Goal: Find specific page/section: Find specific page/section

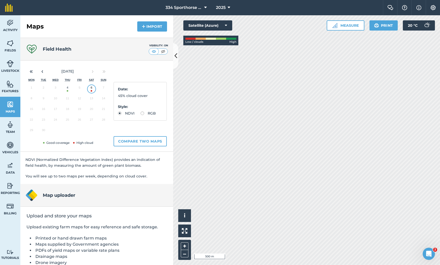
click at [66, 88] on button "4" at bounding box center [67, 89] width 12 height 11
click at [45, 73] on button "‹" at bounding box center [42, 71] width 11 height 11
click at [176, 59] on icon at bounding box center [176, 55] width 3 height 9
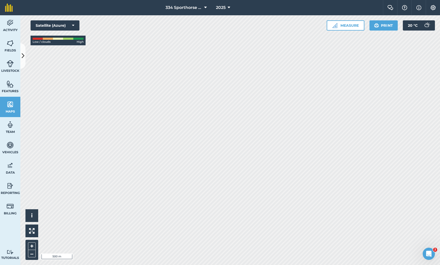
click at [12, 111] on span "Maps" at bounding box center [10, 112] width 20 height 4
click at [23, 52] on icon at bounding box center [23, 55] width 3 height 9
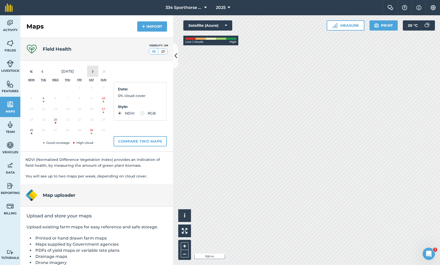
click at [91, 70] on button "›" at bounding box center [92, 71] width 11 height 11
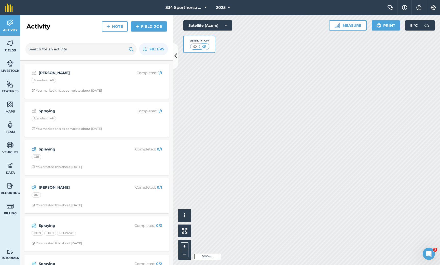
click at [8, 104] on img at bounding box center [10, 105] width 7 height 8
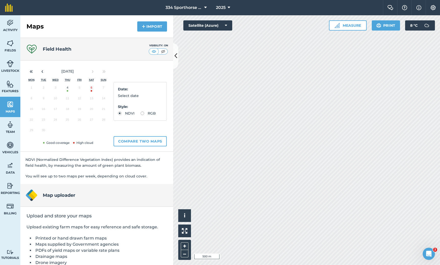
click at [69, 89] on button "4" at bounding box center [67, 89] width 12 height 11
click at [176, 56] on icon at bounding box center [176, 55] width 3 height 9
